Goal: Task Accomplishment & Management: Use online tool/utility

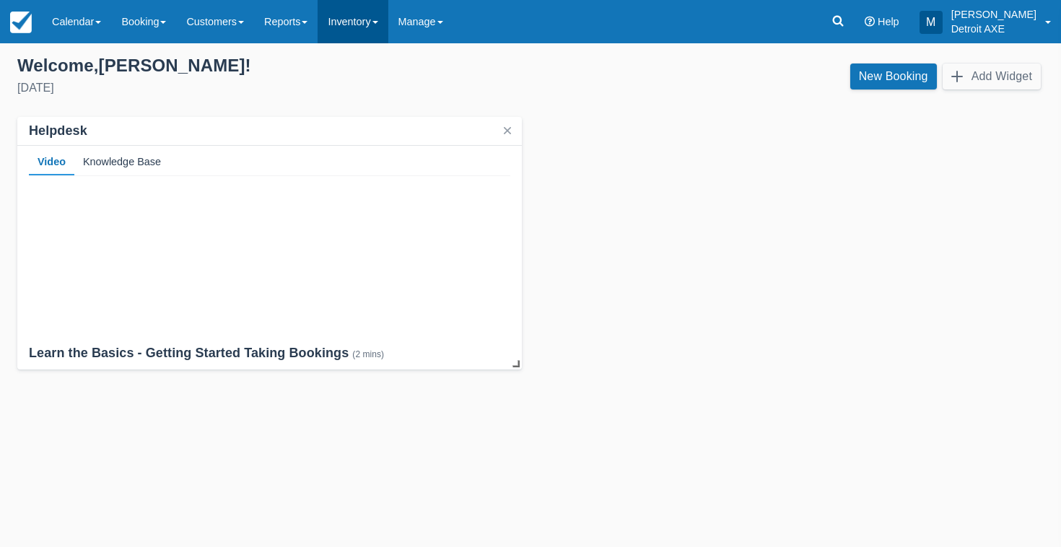
click at [360, 31] on link "Inventory" at bounding box center [353, 21] width 70 height 43
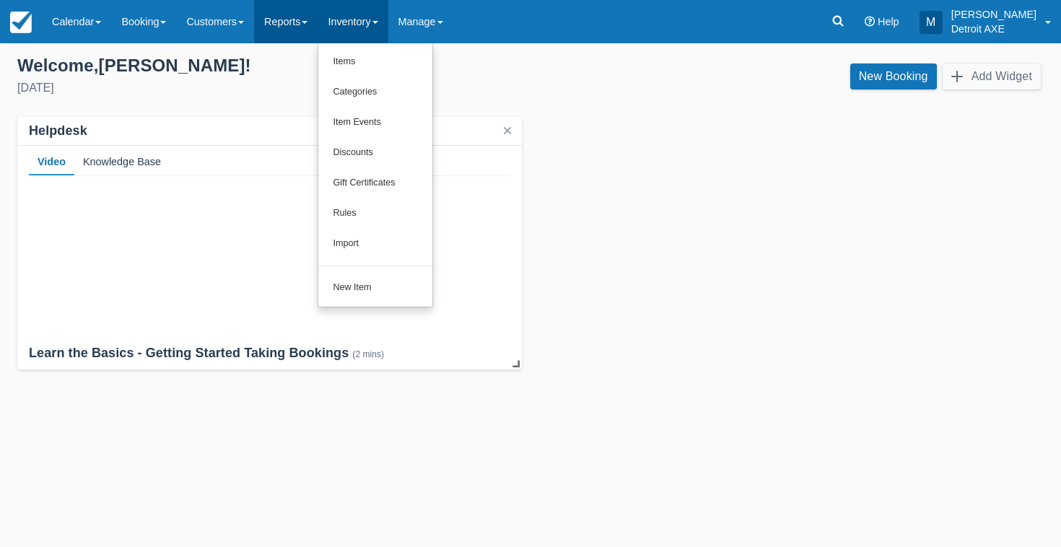
click at [318, 25] on link "Reports" at bounding box center [286, 21] width 64 height 43
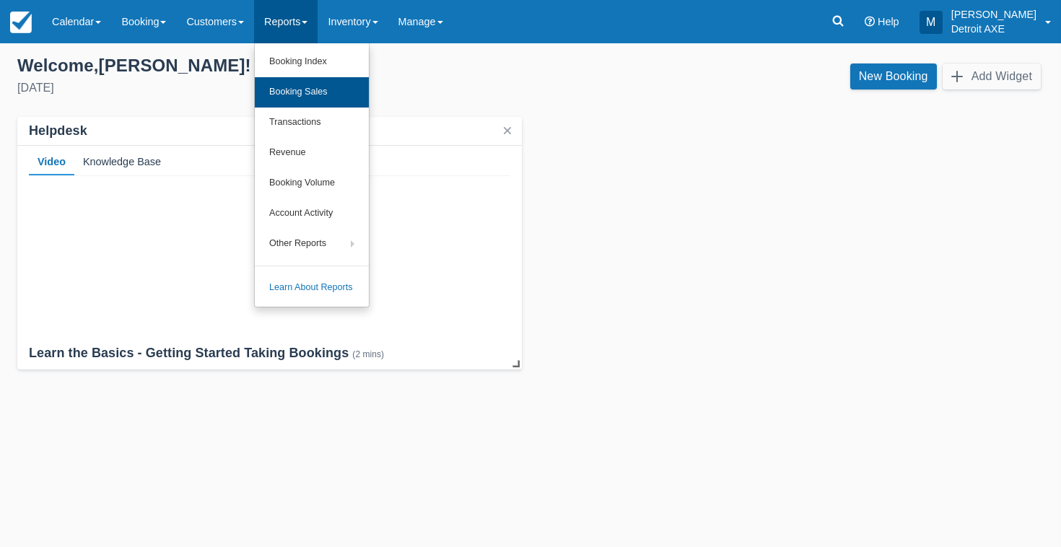
click at [305, 79] on link "Booking Sales" at bounding box center [312, 92] width 114 height 30
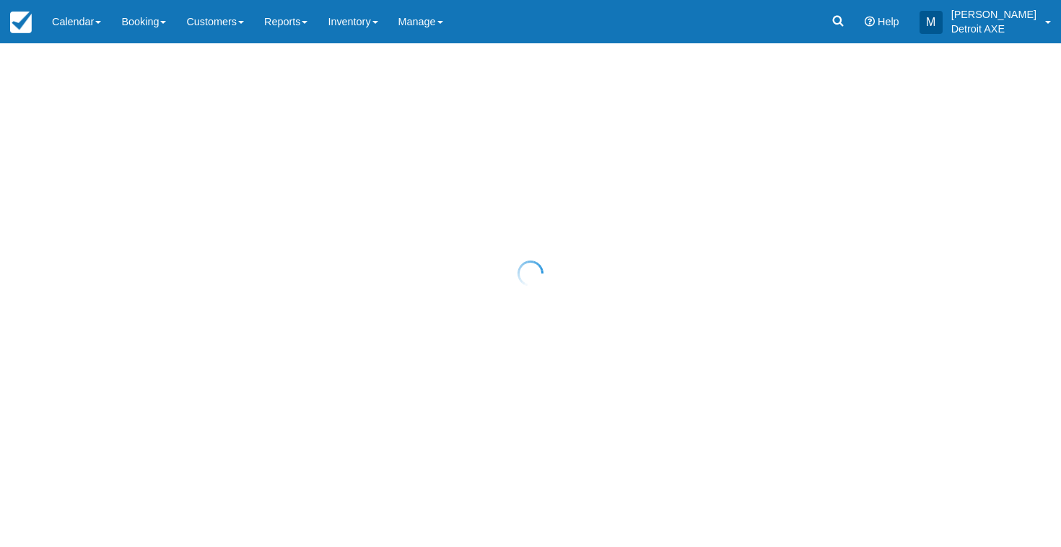
select select "20"
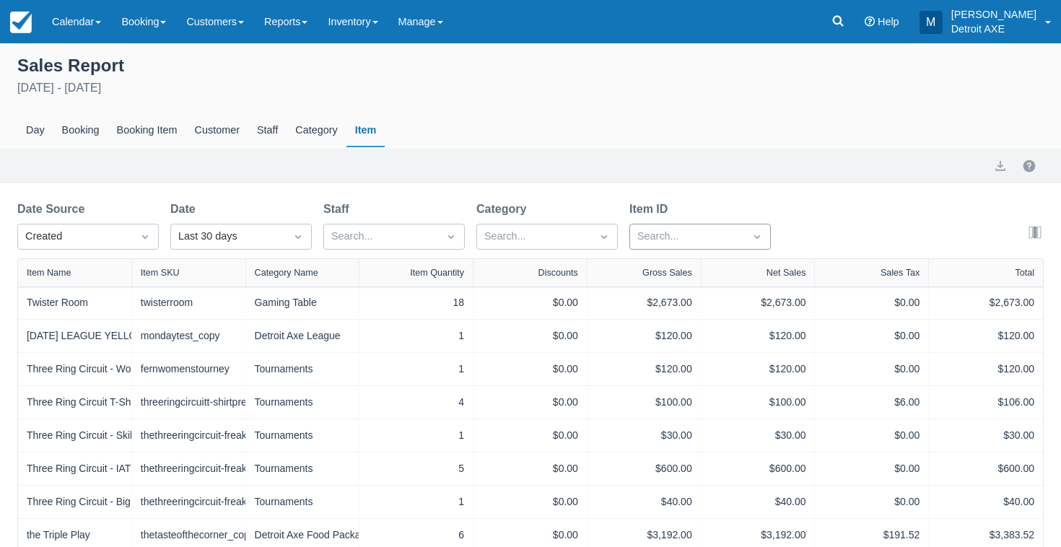
click at [664, 240] on div "Search..." at bounding box center [688, 237] width 100 height 16
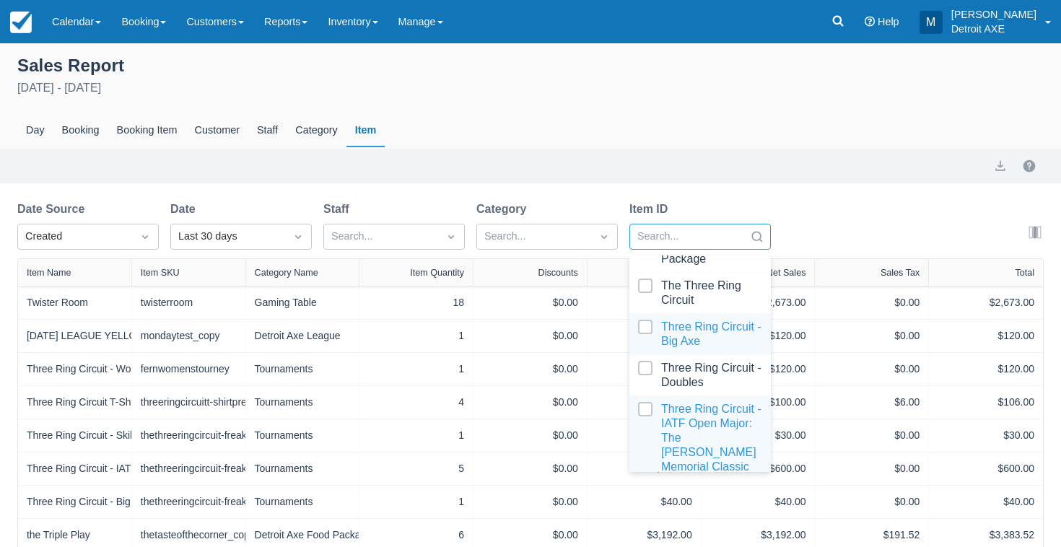
scroll to position [3688, 0]
click at [684, 401] on div at bounding box center [700, 437] width 124 height 72
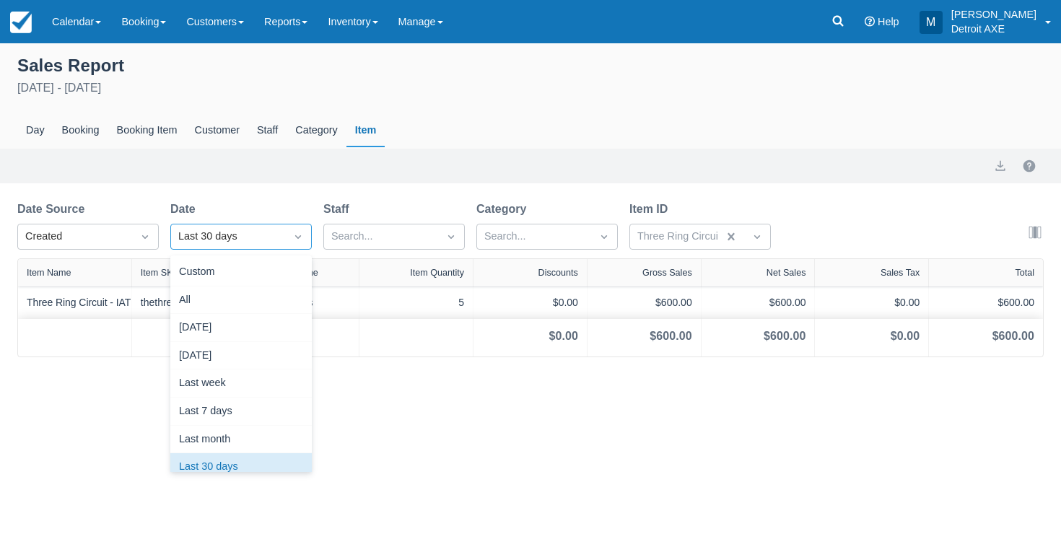
click at [280, 248] on div "Last 30 days" at bounding box center [228, 236] width 114 height 23
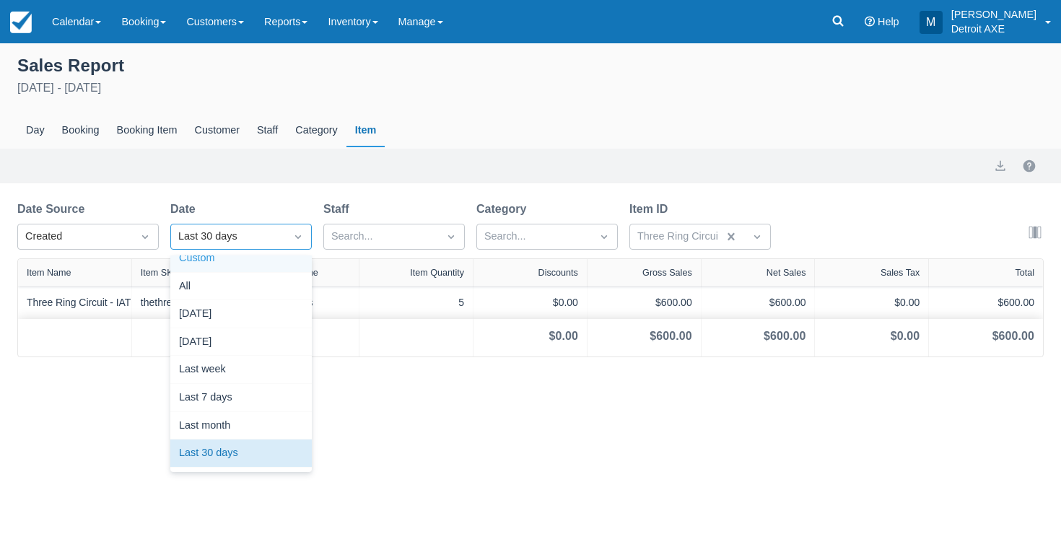
click at [220, 261] on div "Custom" at bounding box center [241, 259] width 142 height 28
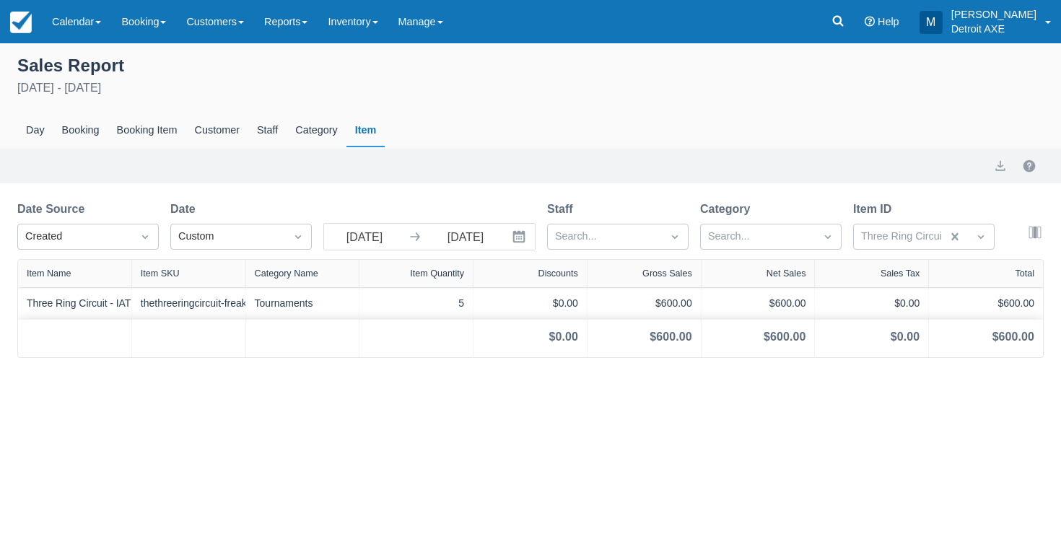
click at [521, 244] on icon "Interact with the calendar and add the check-in date for your trip." at bounding box center [519, 237] width 14 height 14
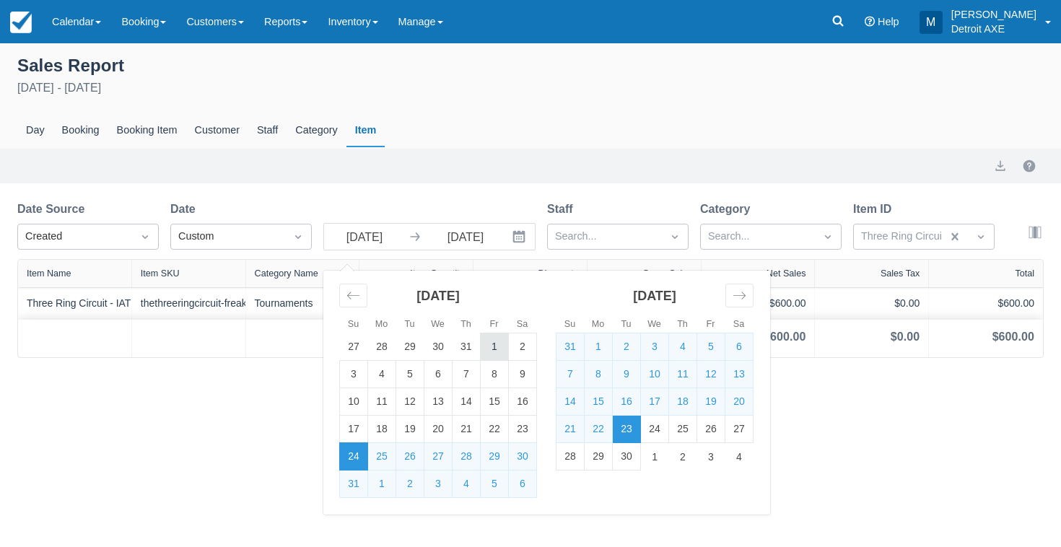
click at [487, 350] on td "1" at bounding box center [495, 347] width 28 height 27
type input "08/01/25"
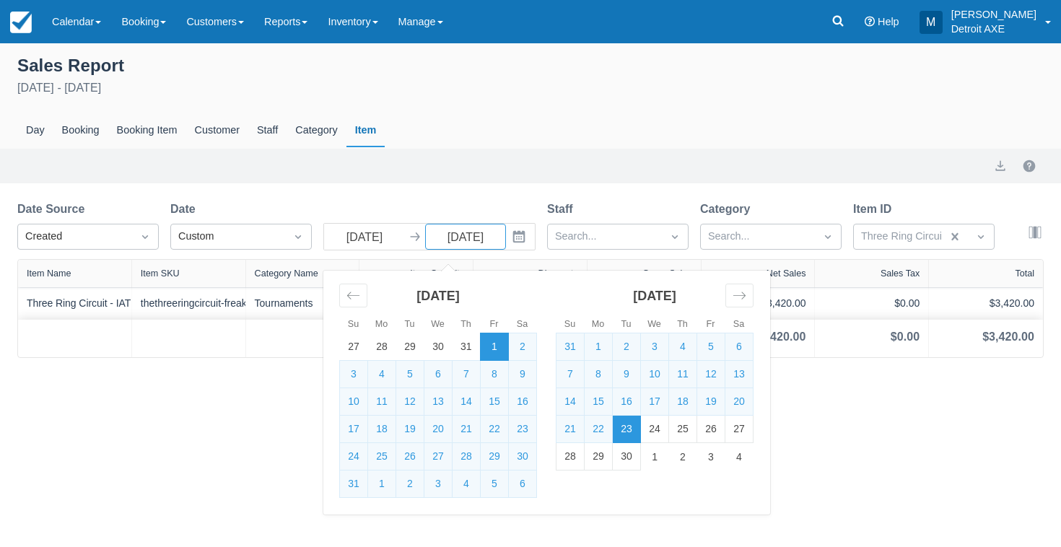
click at [947, 168] on div "Export" at bounding box center [530, 165] width 1027 height 17
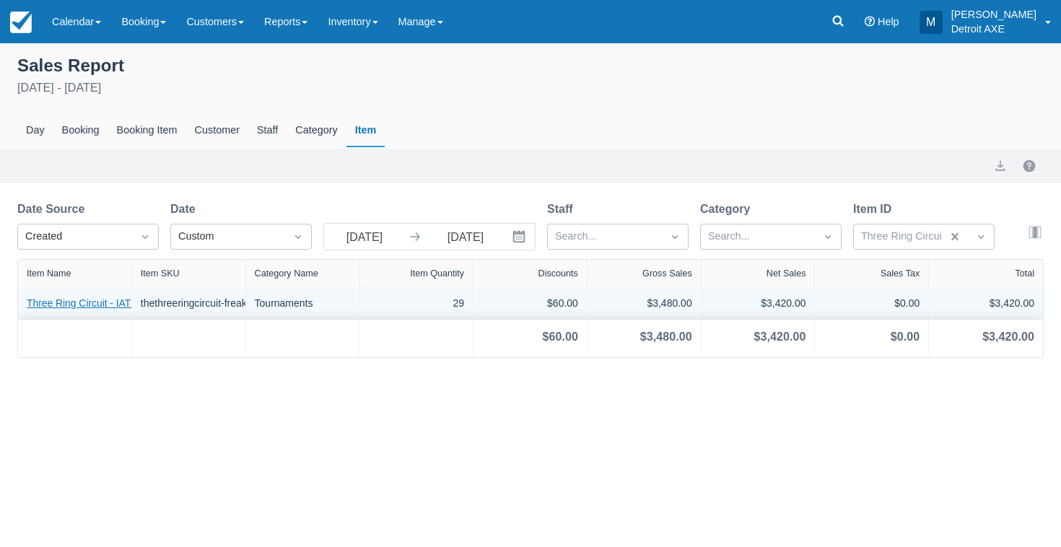
click at [98, 306] on link "Three Ring Circuit - IATF Open Major: The Ben Potter Memorial Classic" at bounding box center [203, 303] width 352 height 15
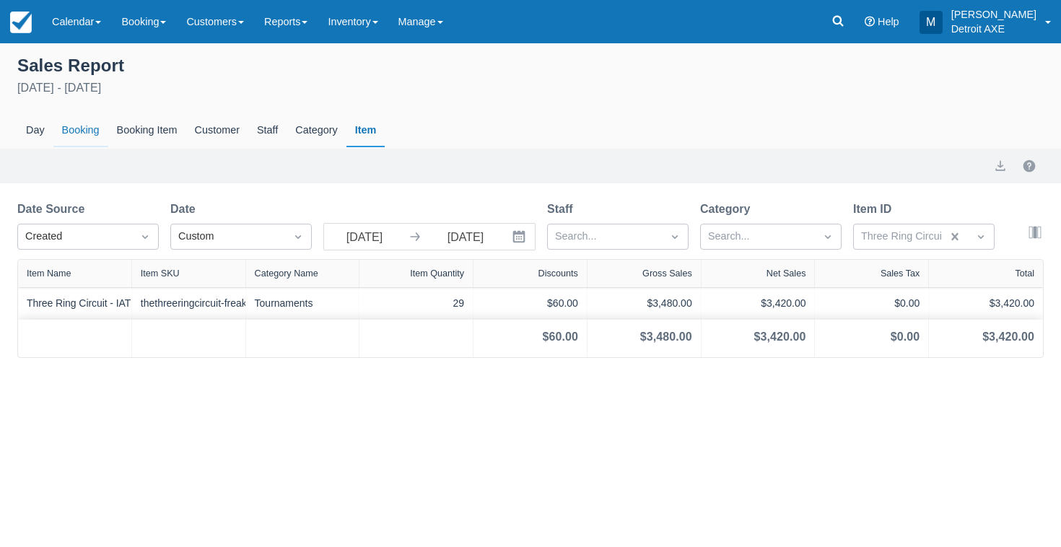
click at [83, 126] on div "Booking" at bounding box center [80, 130] width 55 height 33
select select "20"
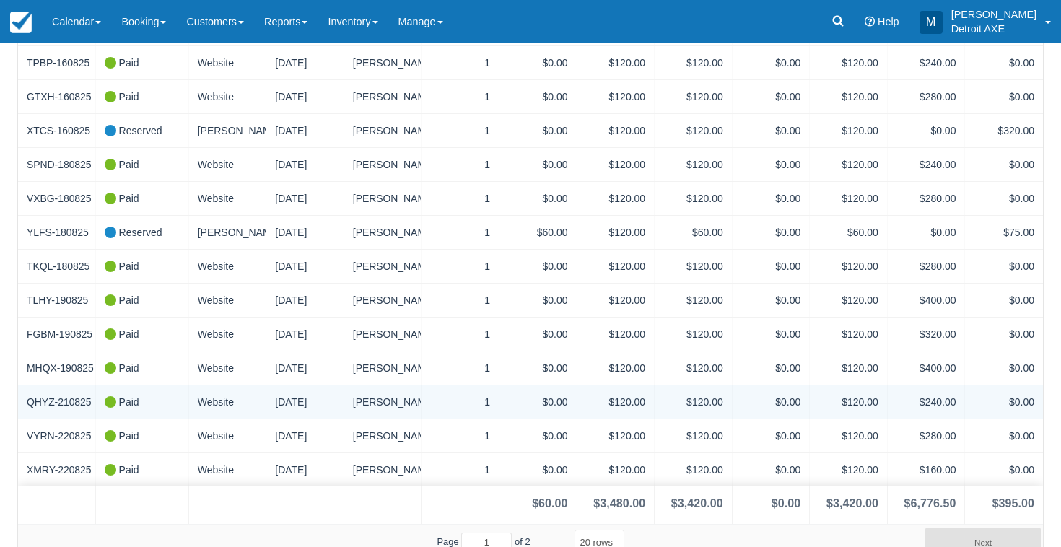
scroll to position [479, 0]
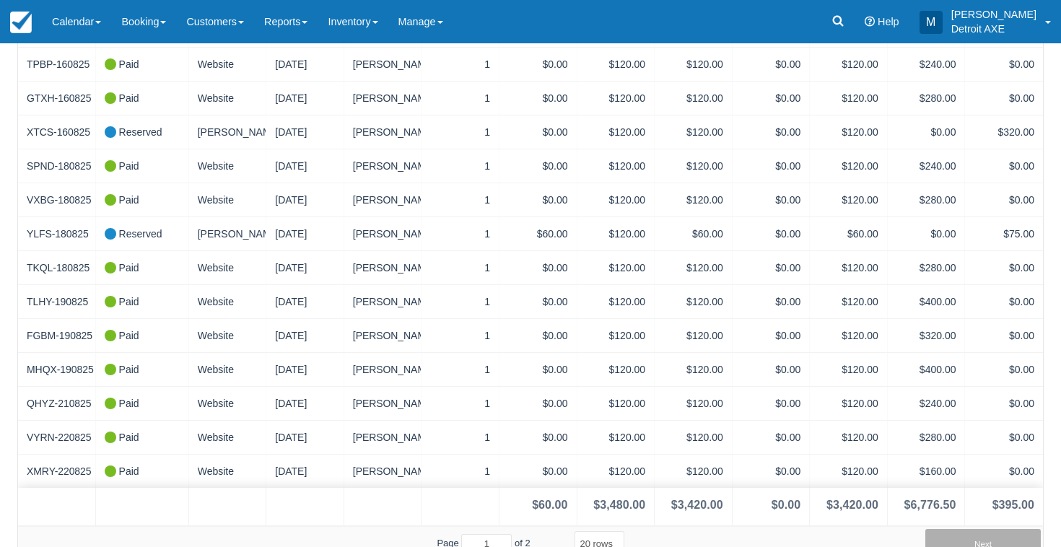
click at [965, 529] on button "Next" at bounding box center [984, 543] width 116 height 29
type input "2"
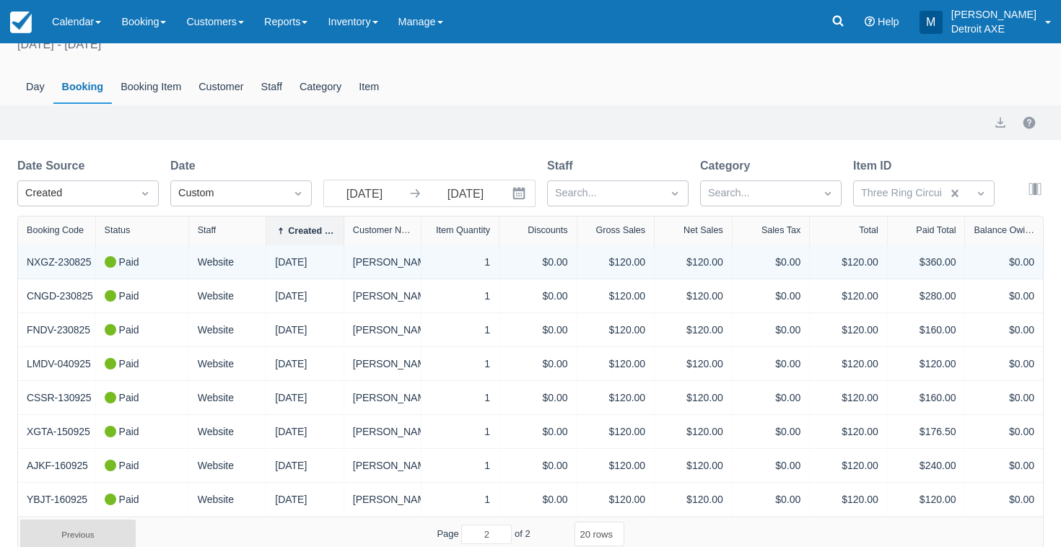
scroll to position [43, 0]
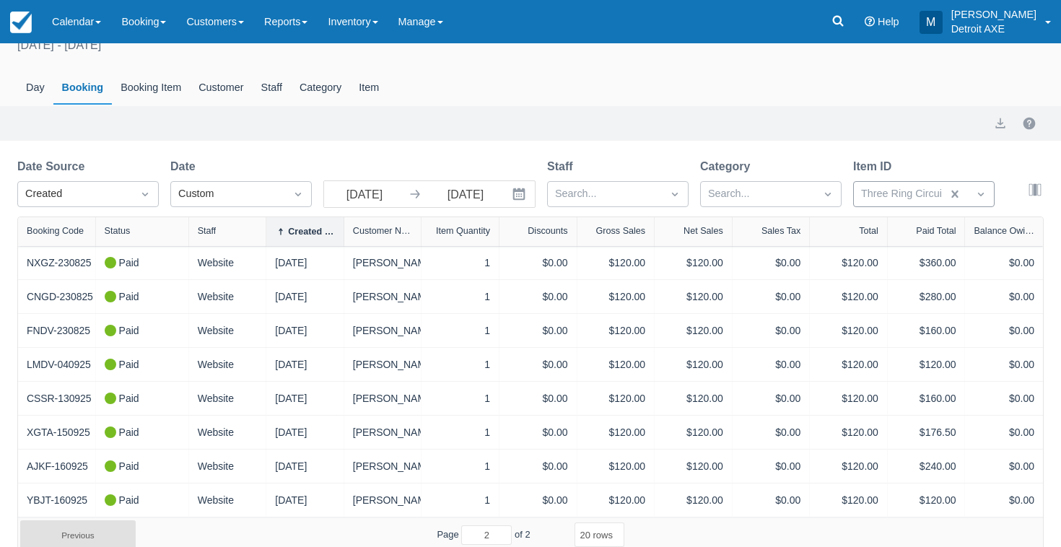
scroll to position [8, 0]
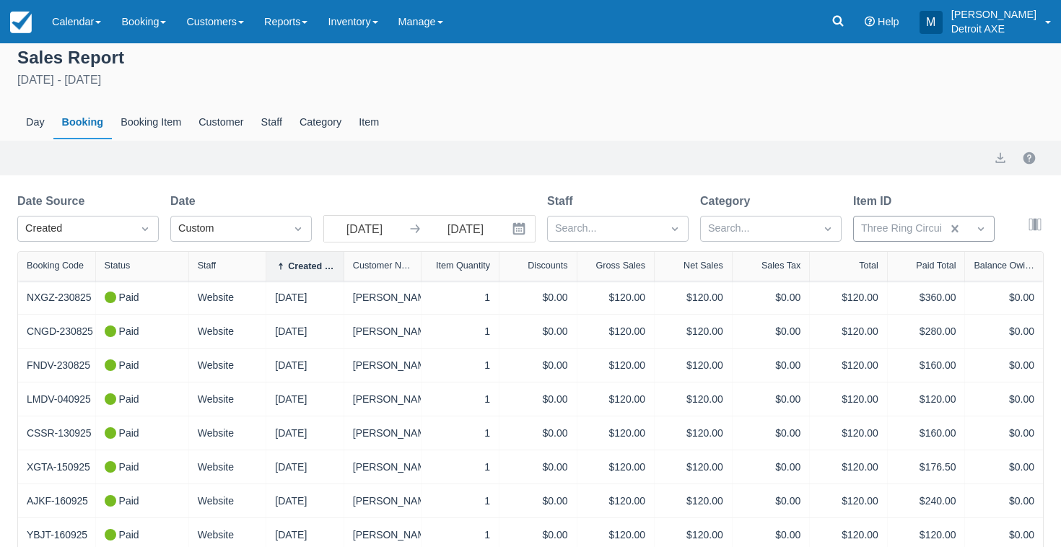
select select "20"
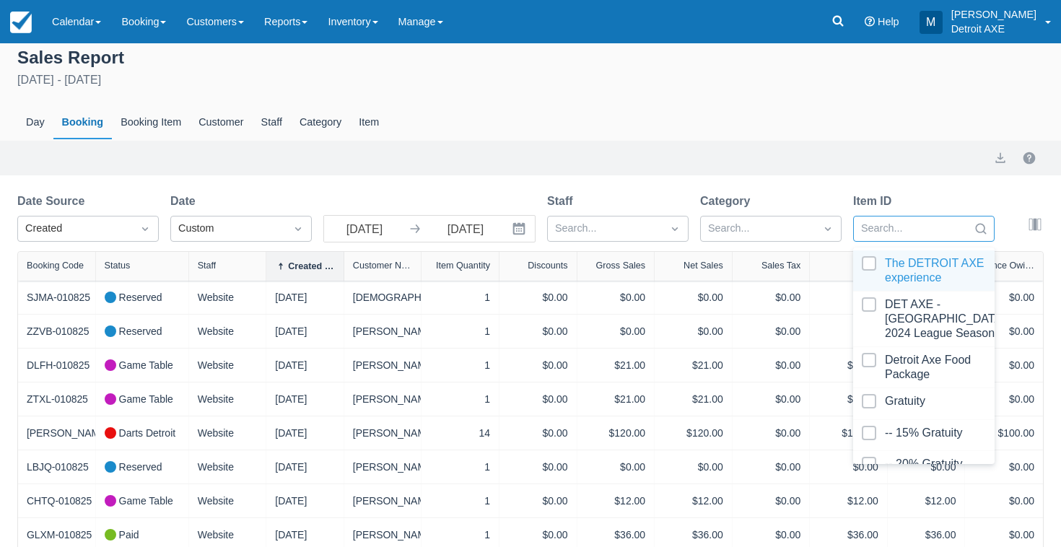
click at [976, 229] on icon "Search" at bounding box center [981, 228] width 11 height 11
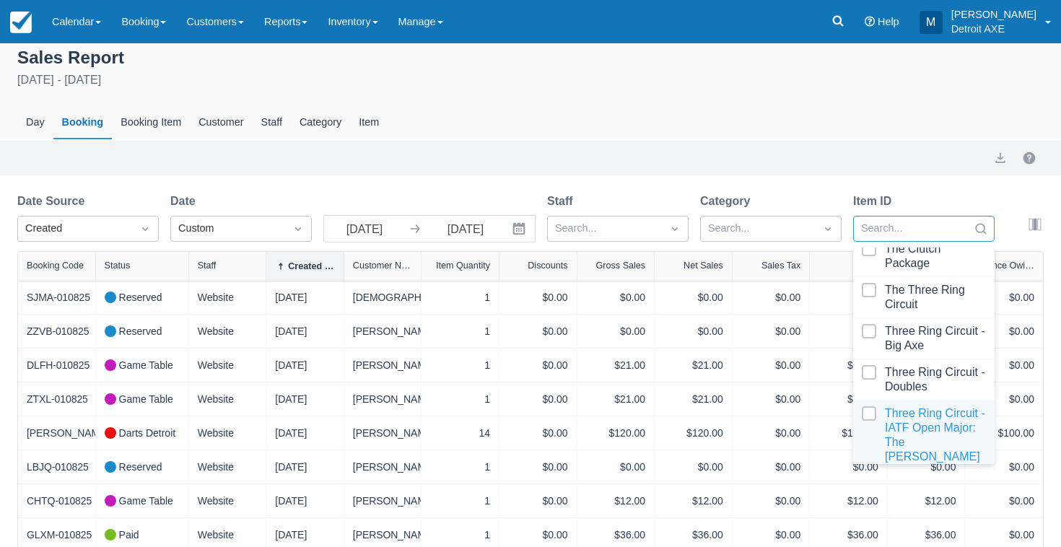
scroll to position [3629, 0]
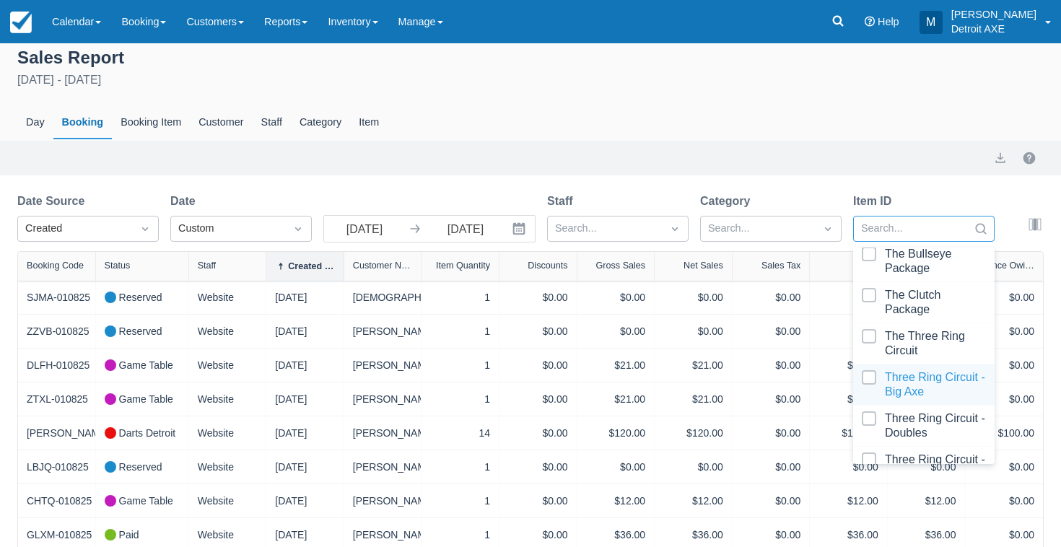
click at [900, 370] on div at bounding box center [924, 384] width 124 height 29
select select "20"
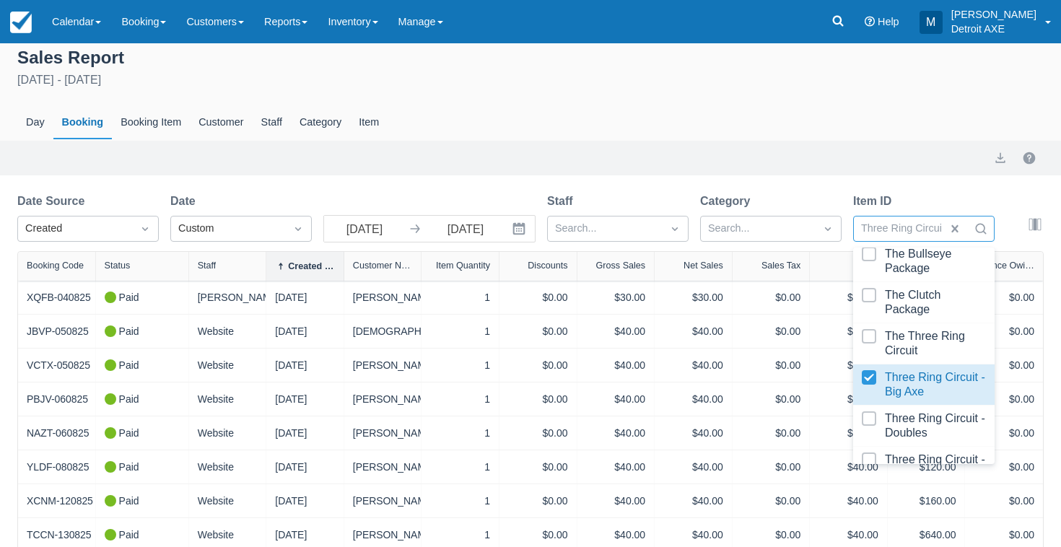
click at [634, 138] on div "Day Booking Booking Item Customer Staff Category Item" at bounding box center [530, 122] width 1027 height 33
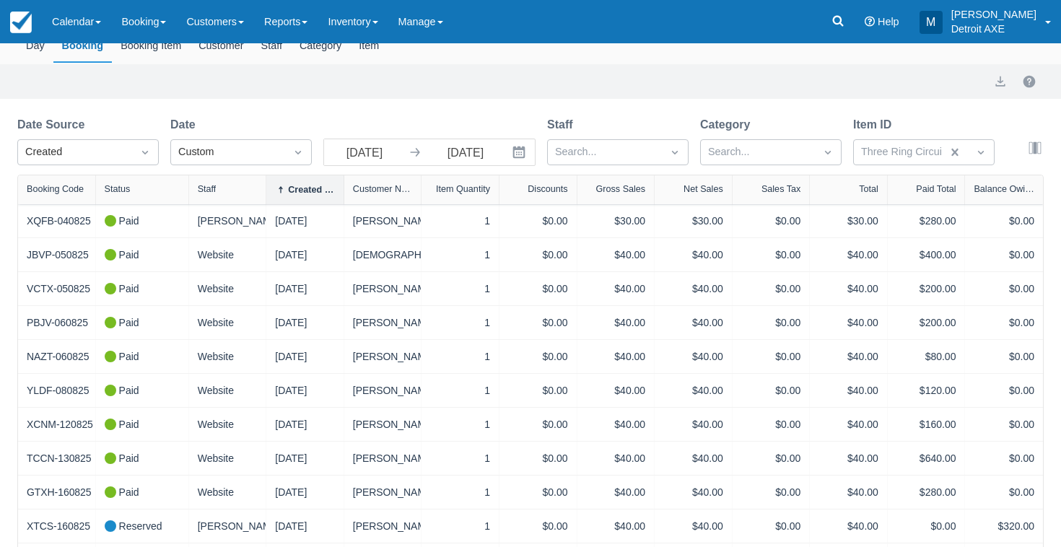
scroll to position [87, 0]
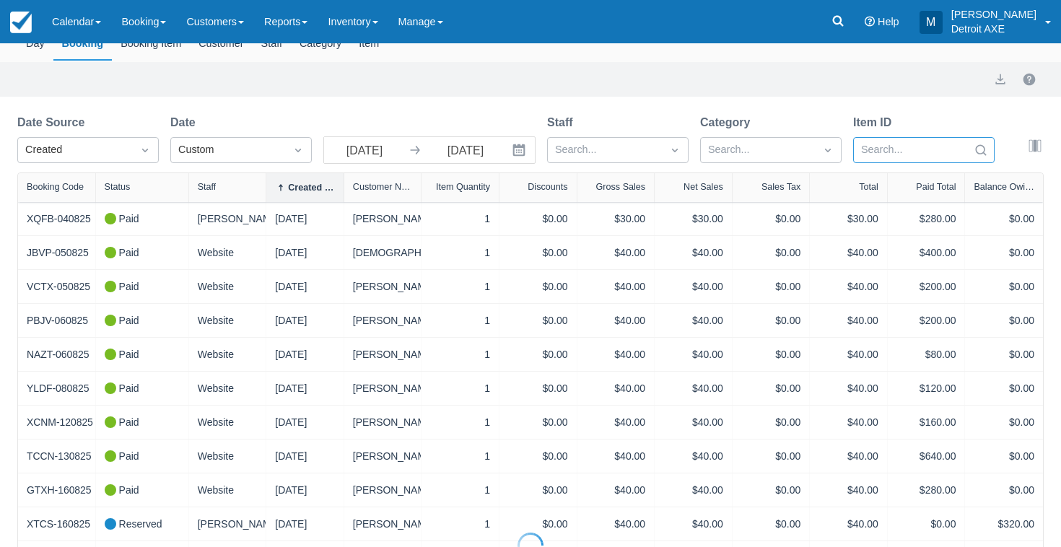
select select "20"
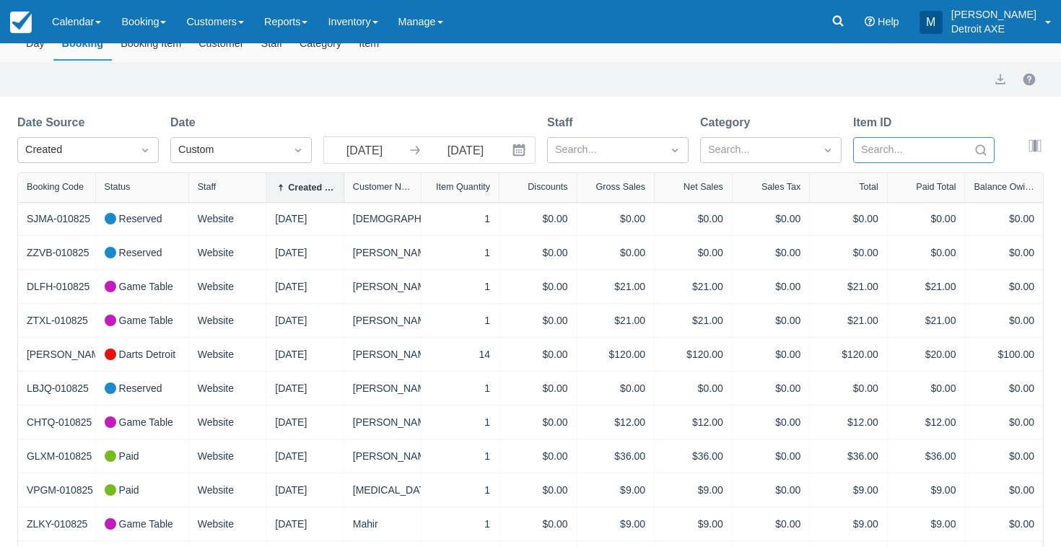
click at [976, 155] on icon "Search" at bounding box center [981, 150] width 14 height 14
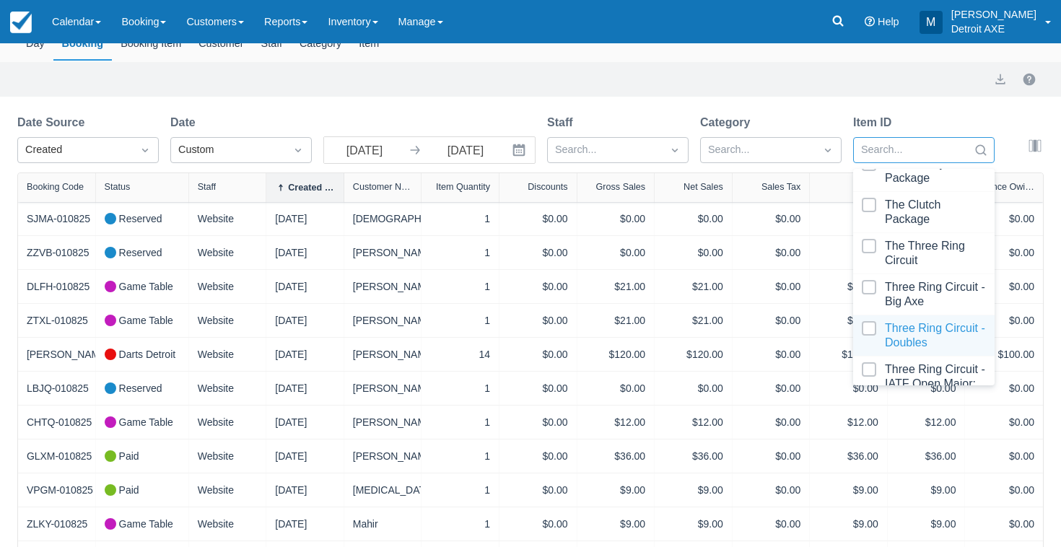
scroll to position [3642, 0]
click at [923, 279] on div at bounding box center [924, 293] width 124 height 29
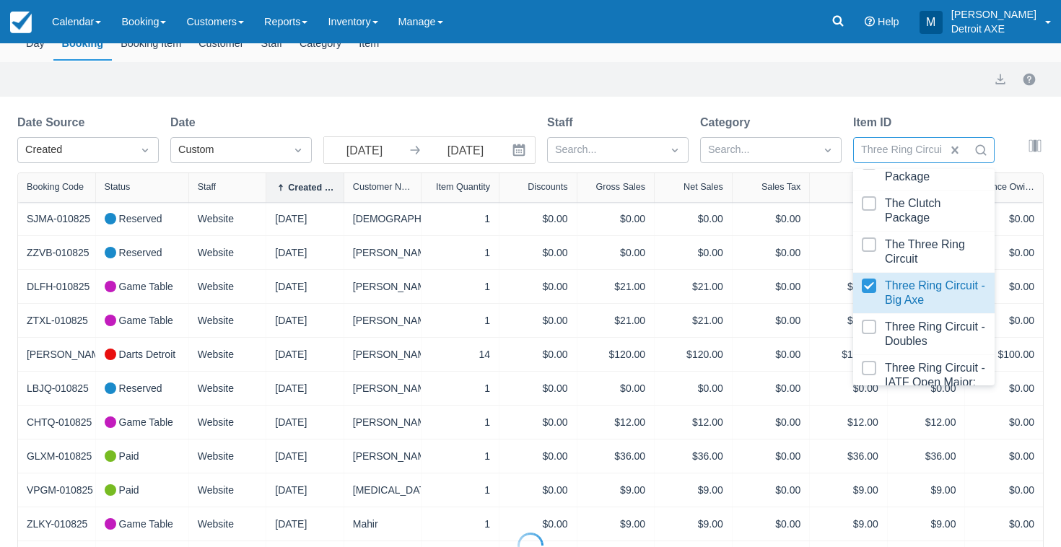
select select "20"
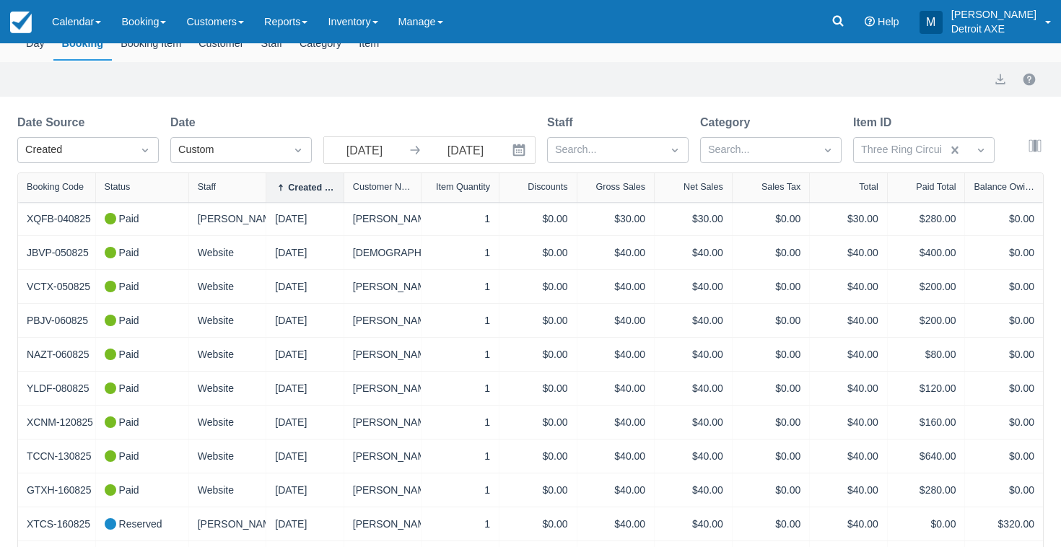
click at [653, 82] on div "Export" at bounding box center [530, 79] width 1027 height 17
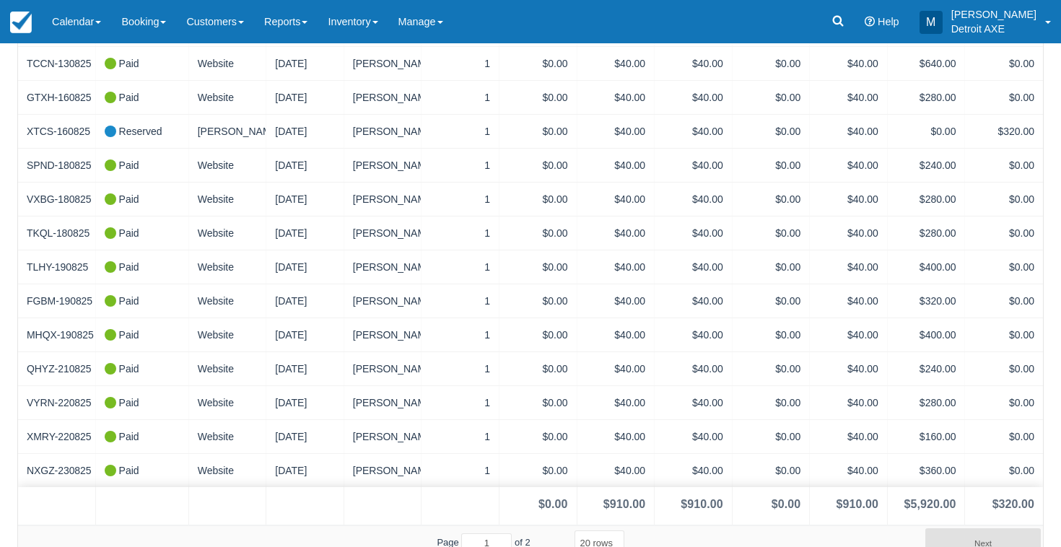
scroll to position [479, 0]
click at [975, 529] on button "Next" at bounding box center [984, 543] width 116 height 29
type input "2"
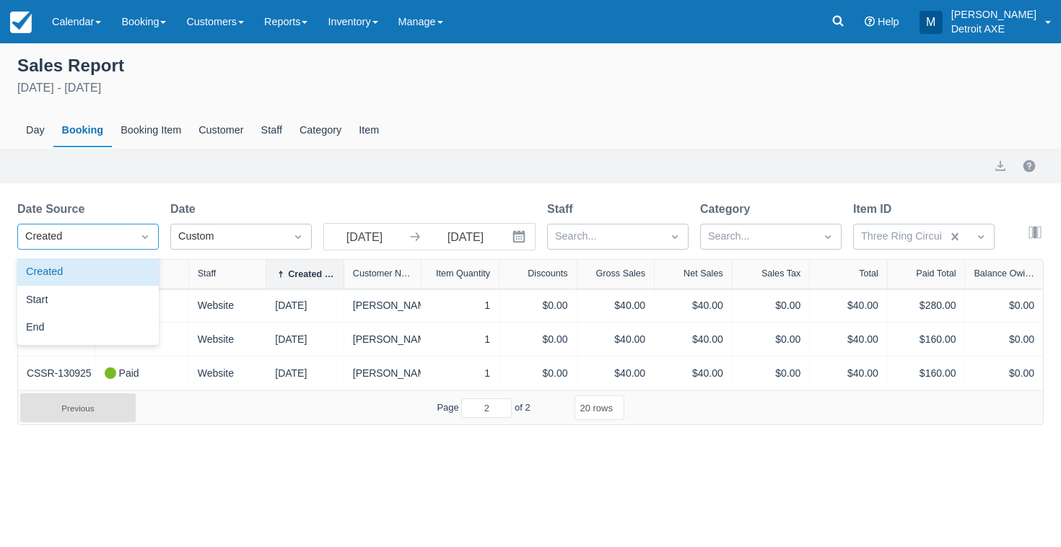
click at [105, 238] on div "Created" at bounding box center [75, 237] width 100 height 16
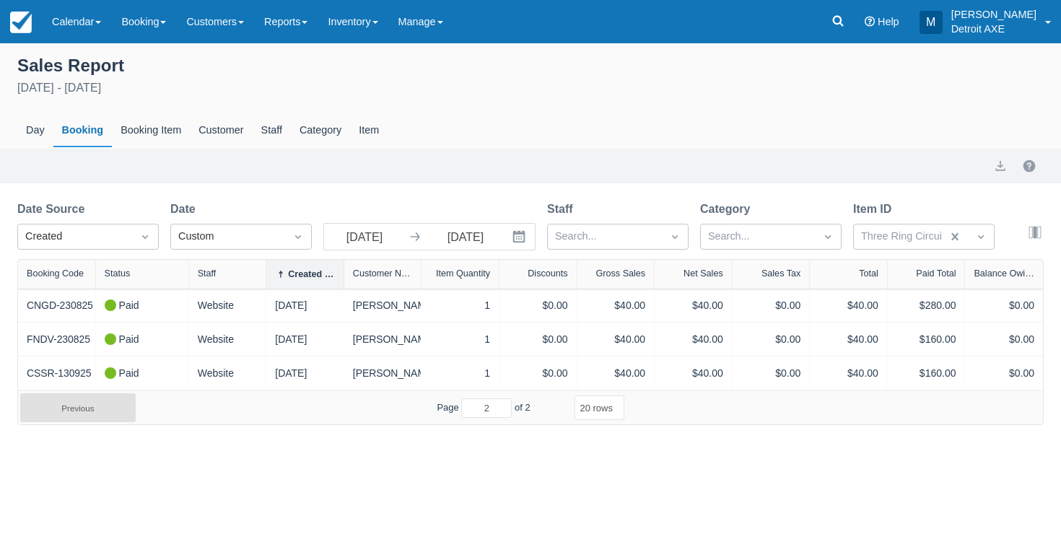
click at [188, 205] on label "Date" at bounding box center [185, 209] width 31 height 17
click at [794, 226] on div "Search..." at bounding box center [758, 236] width 114 height 23
click at [585, 198] on div "Sales Report August 1st - September 23rd 2025 Day Booking Booking Item Customer…" at bounding box center [530, 234] width 1061 height 382
click at [332, 126] on div "Category" at bounding box center [320, 130] width 59 height 33
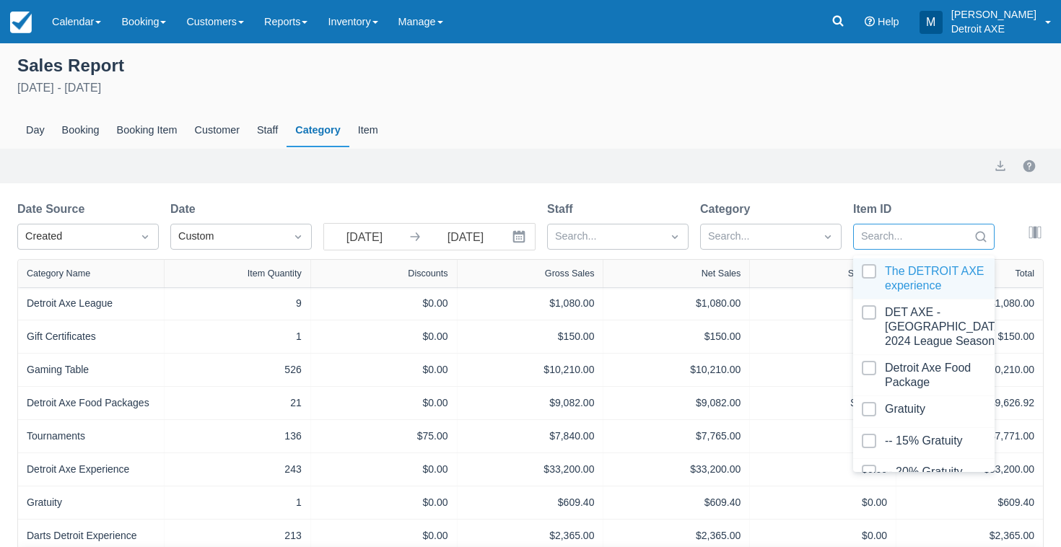
click at [981, 243] on icon "Search" at bounding box center [981, 237] width 14 height 14
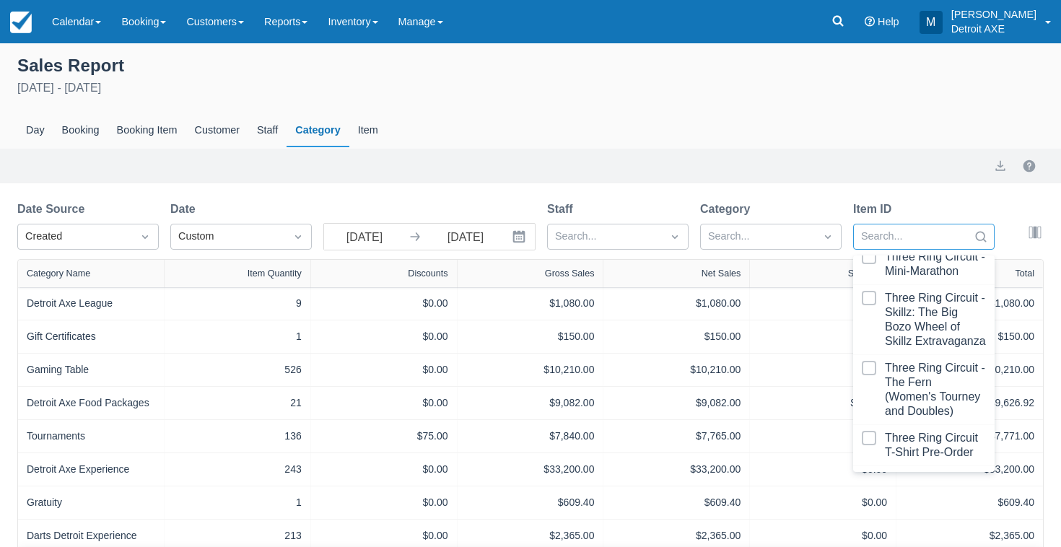
scroll to position [4052, 0]
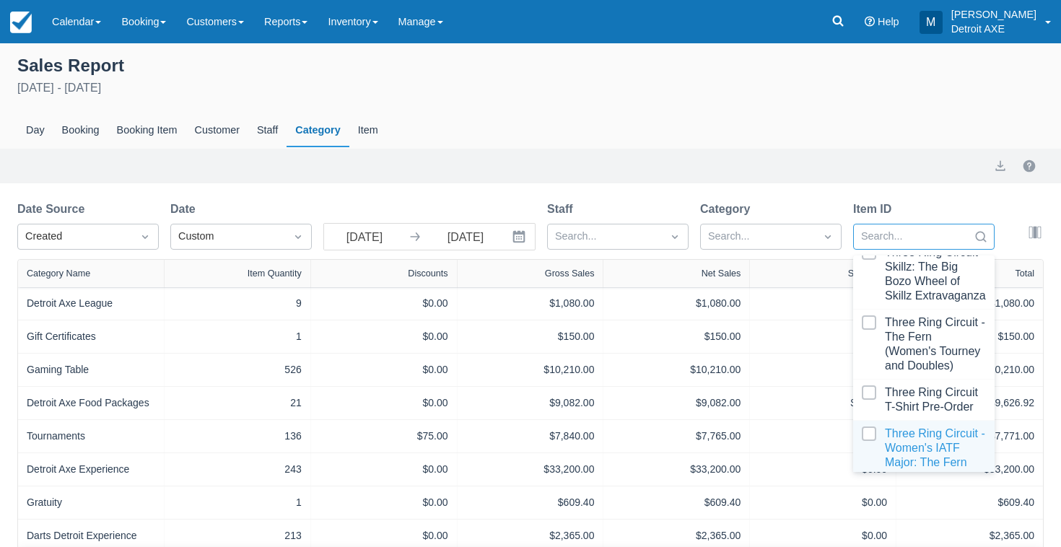
click at [930, 427] on div at bounding box center [924, 448] width 124 height 43
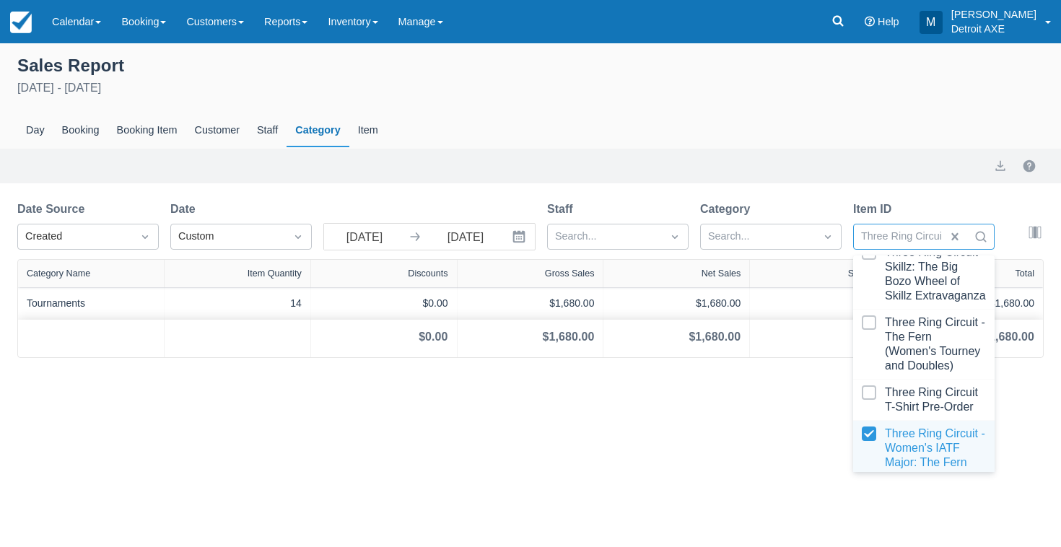
click at [887, 427] on div at bounding box center [924, 448] width 124 height 43
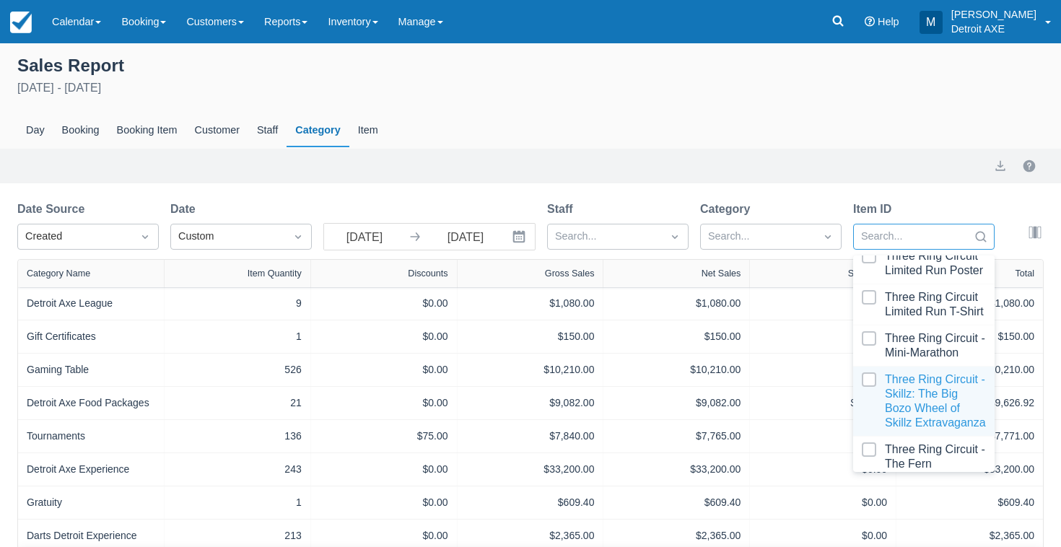
scroll to position [3926, 0]
click at [895, 372] on div at bounding box center [924, 401] width 124 height 58
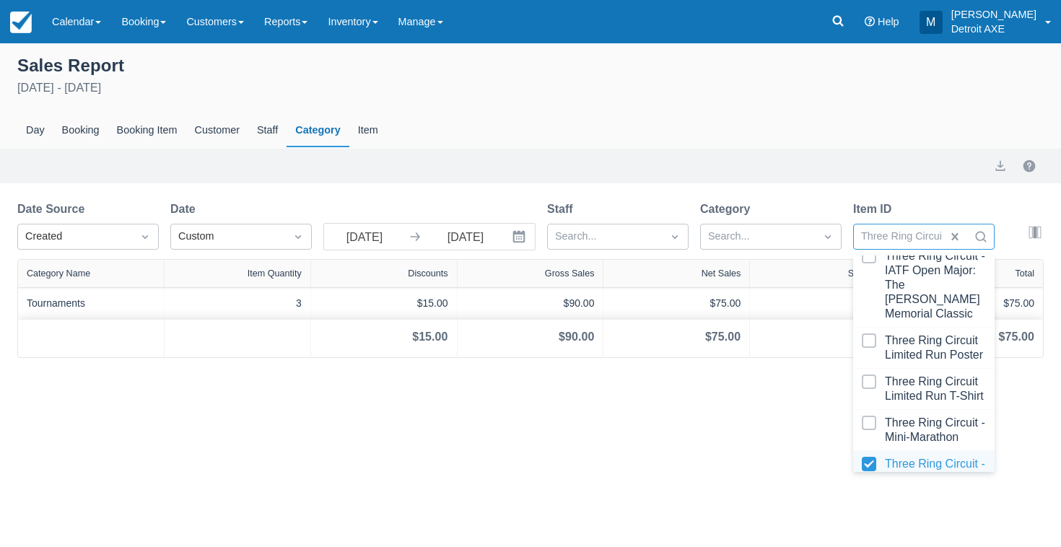
scroll to position [3841, 0]
click at [898, 456] on div at bounding box center [924, 485] width 124 height 58
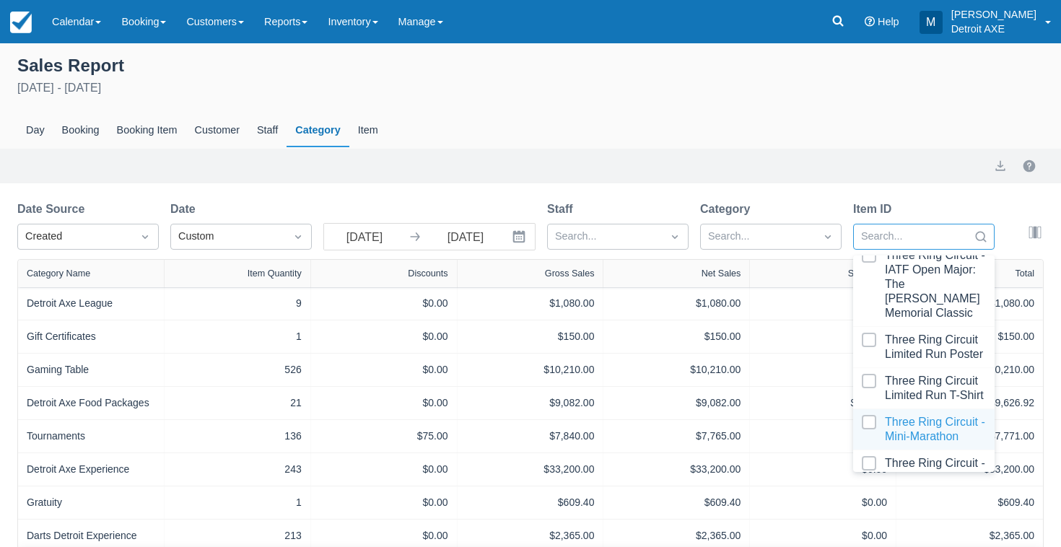
click at [903, 415] on div at bounding box center [924, 429] width 124 height 29
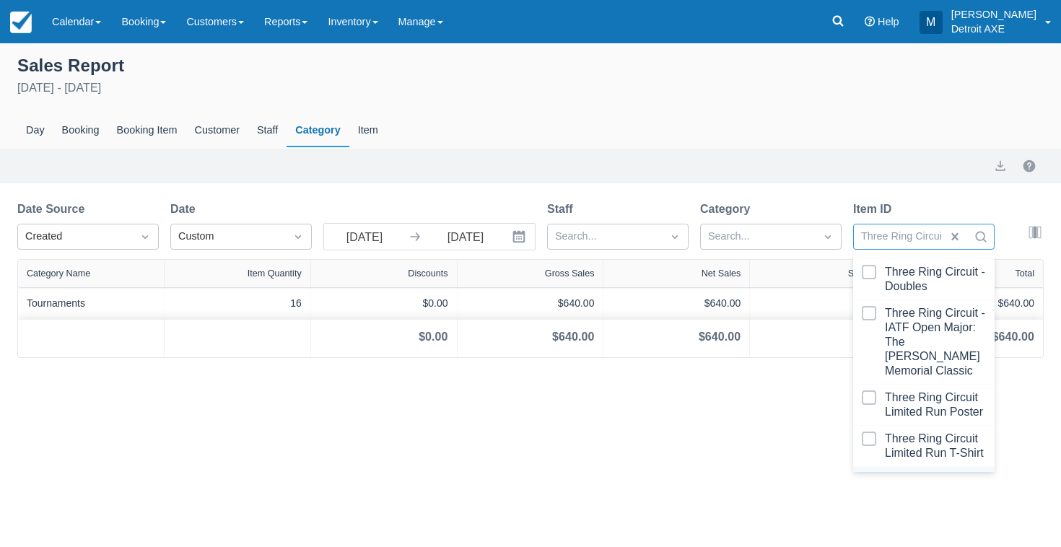
scroll to position [3782, 0]
click at [135, 123] on div "Booking Item" at bounding box center [147, 130] width 78 height 33
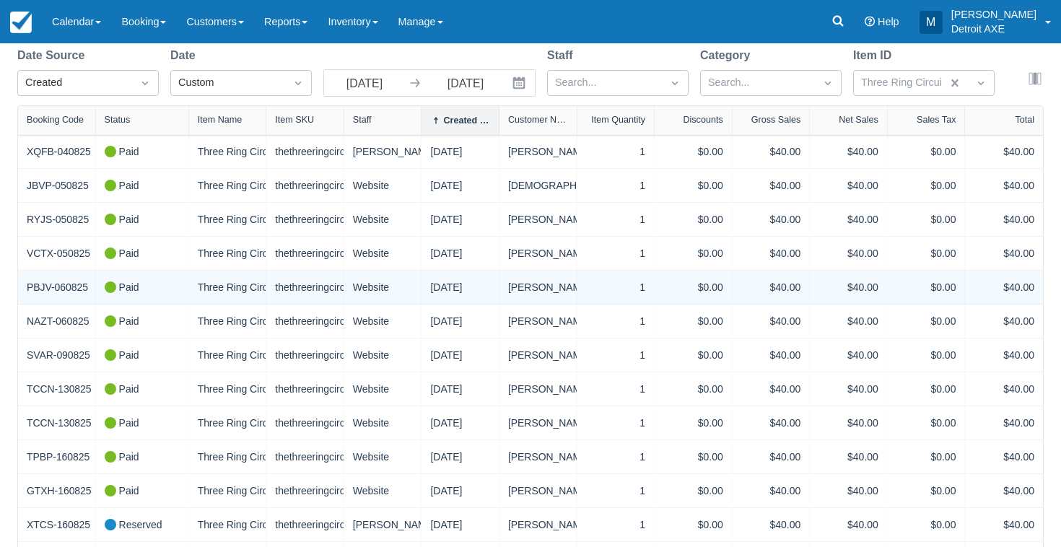
scroll to position [188, 0]
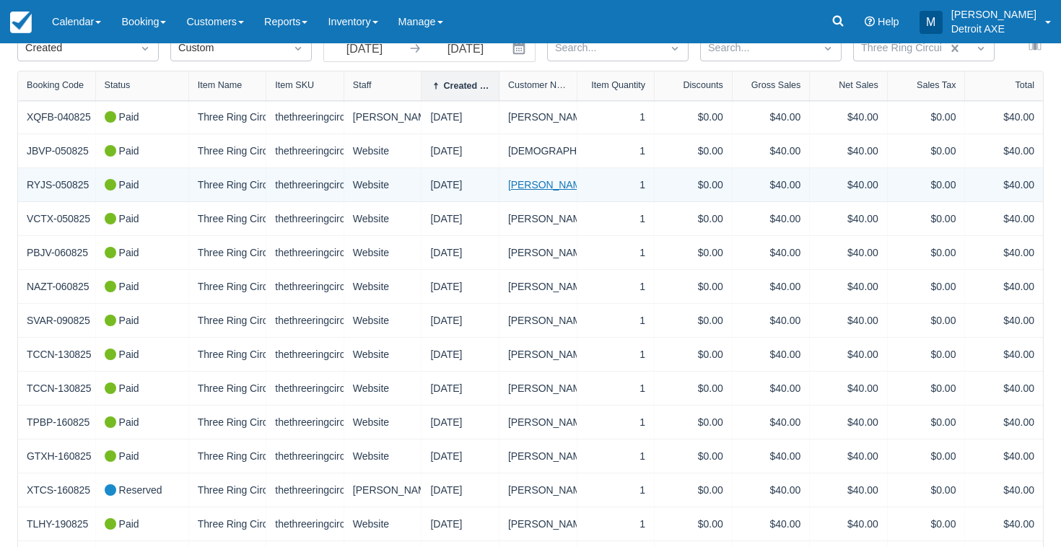
click at [531, 186] on link "Richard Kostyn" at bounding box center [549, 185] width 82 height 15
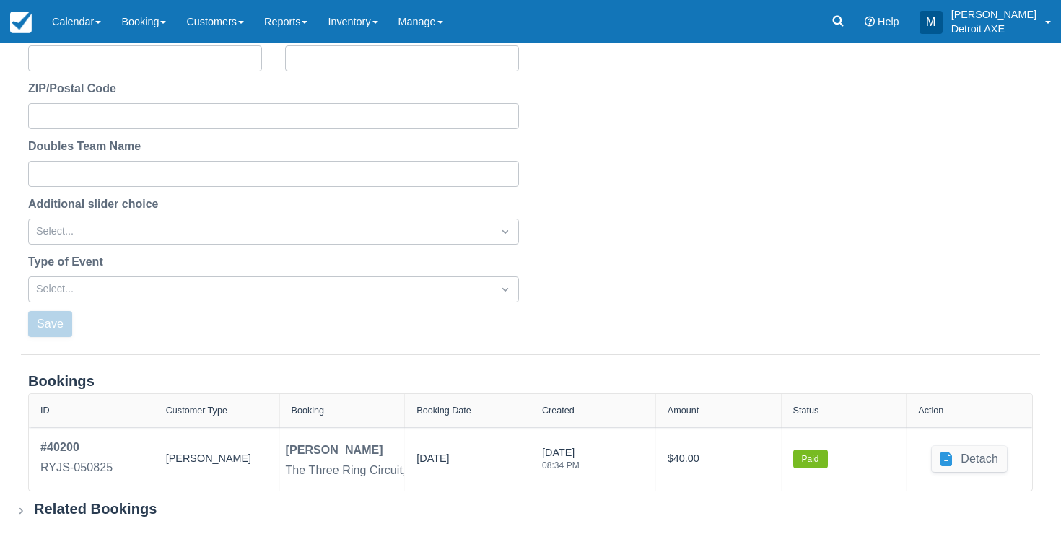
scroll to position [456, 0]
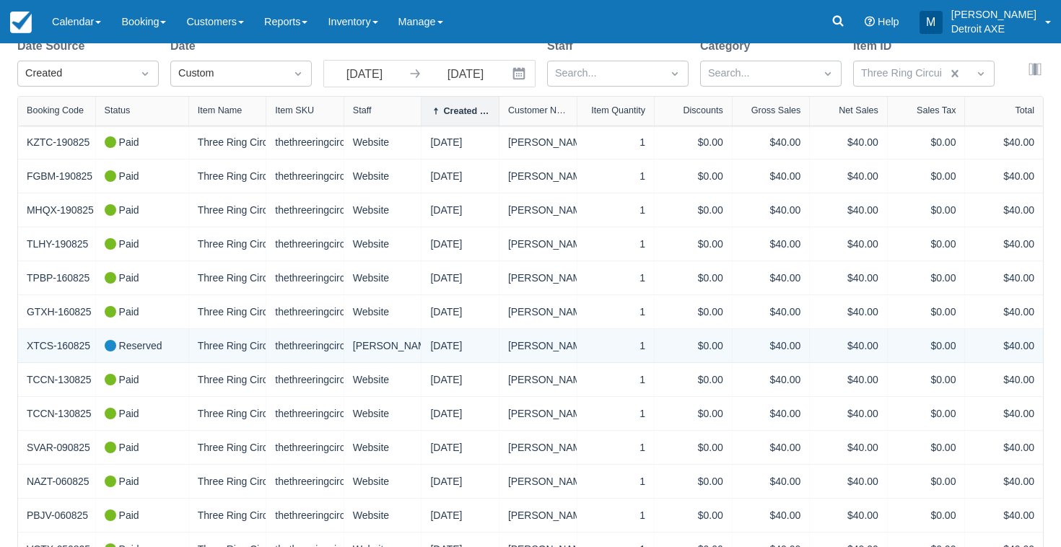
scroll to position [162, 0]
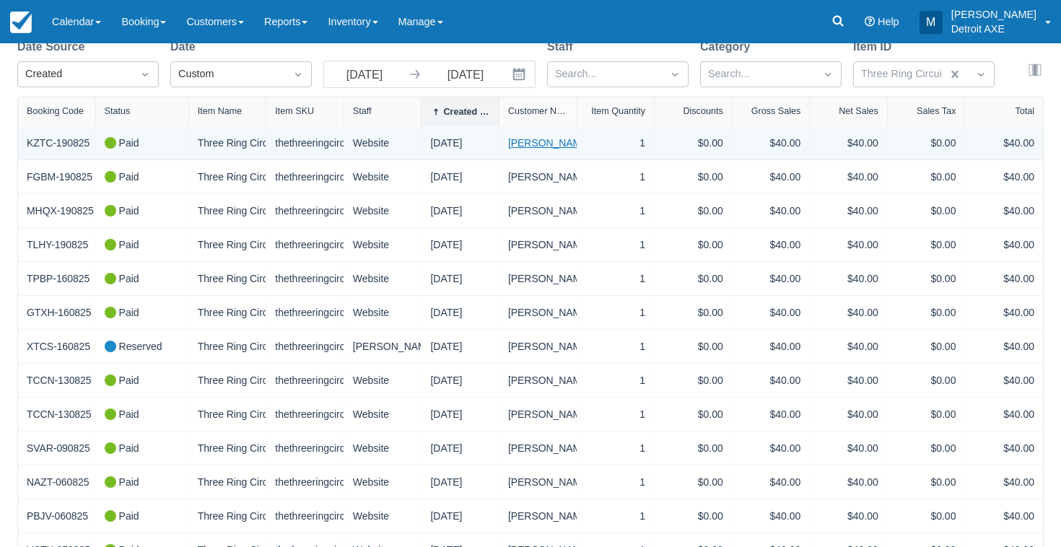
click at [518, 145] on link "[PERSON_NAME]" at bounding box center [549, 143] width 82 height 15
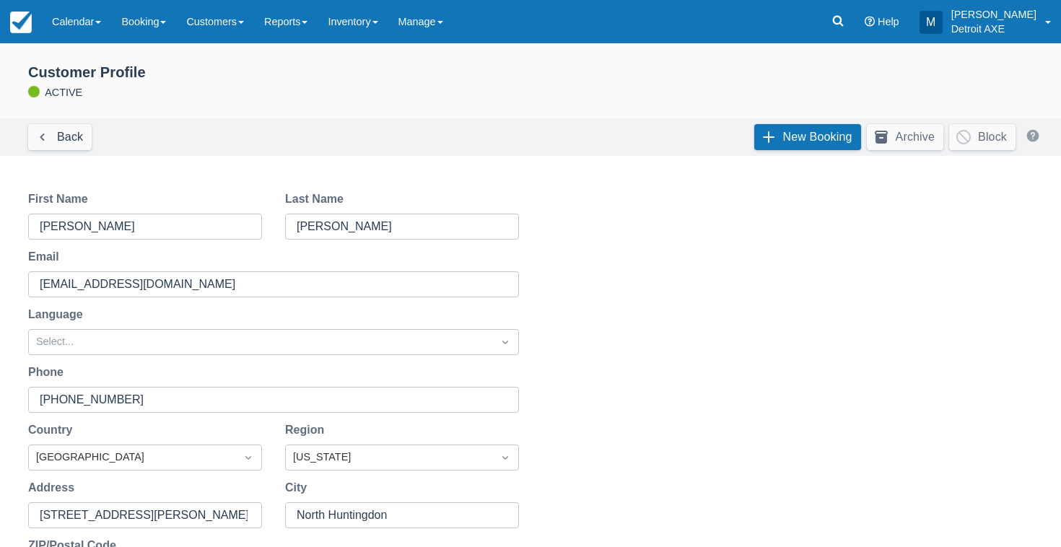
scroll to position [71, 0]
